Goal: Navigation & Orientation: Go to known website

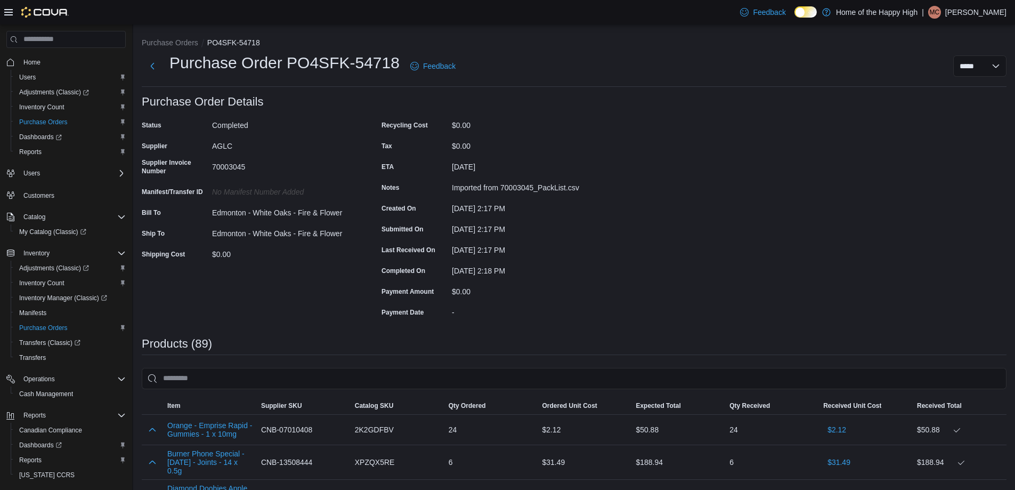
scroll to position [3263, 0]
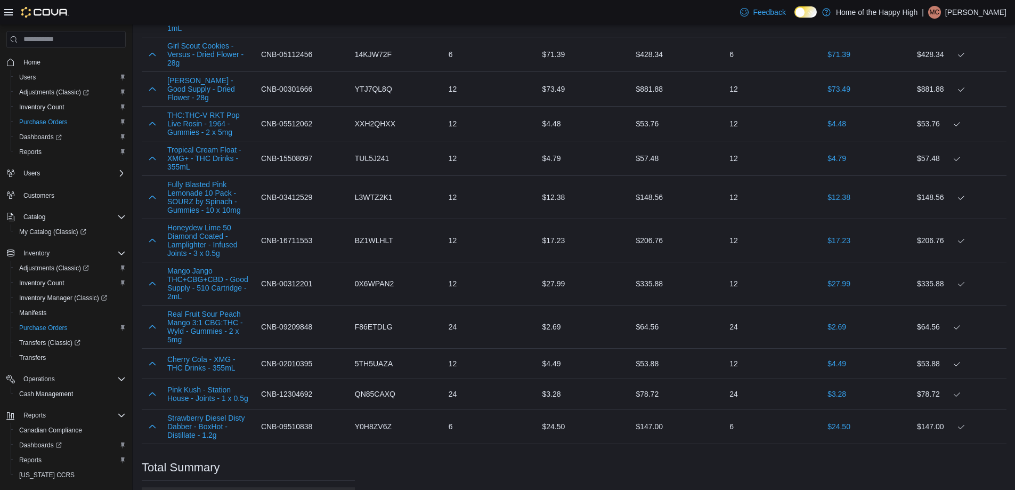
click at [980, 15] on p "[PERSON_NAME]" at bounding box center [976, 12] width 61 height 13
click at [960, 101] on button "Sign Out" at bounding box center [954, 104] width 98 height 17
